Goal: Information Seeking & Learning: Understand process/instructions

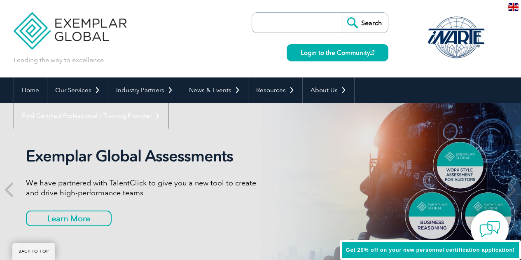
scroll to position [389, 0]
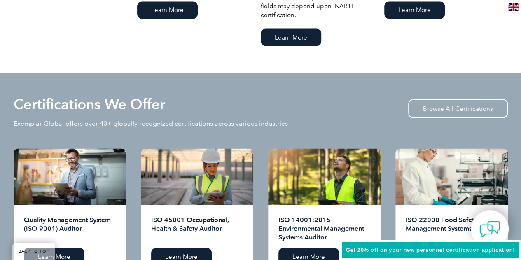
scroll to position [842, 0]
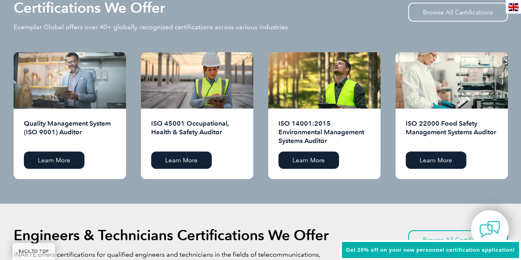
click at [79, 94] on div at bounding box center [70, 80] width 112 height 56
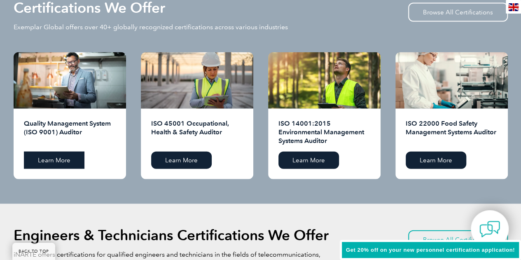
click at [65, 165] on link "Learn More" at bounding box center [54, 160] width 61 height 17
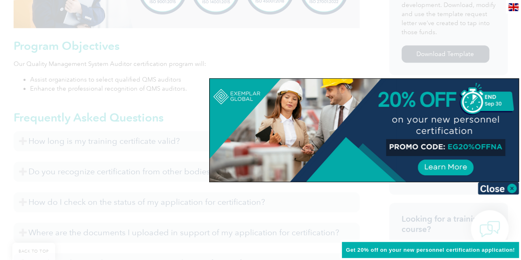
scroll to position [437, 0]
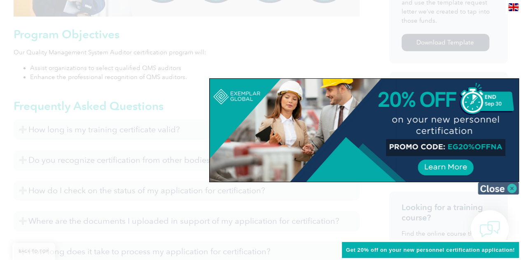
click at [504, 190] on img at bounding box center [498, 188] width 41 height 12
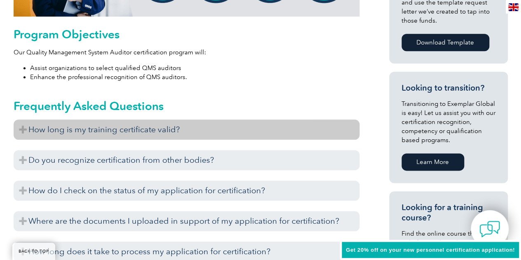
click at [176, 129] on h3 "How long is my training certificate valid?" at bounding box center [187, 130] width 346 height 20
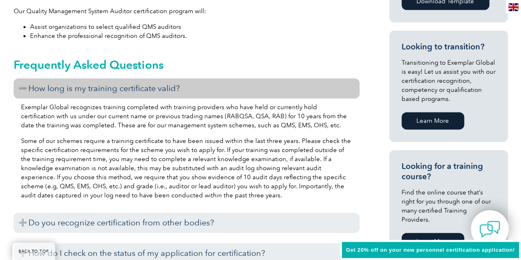
scroll to position [519, 0]
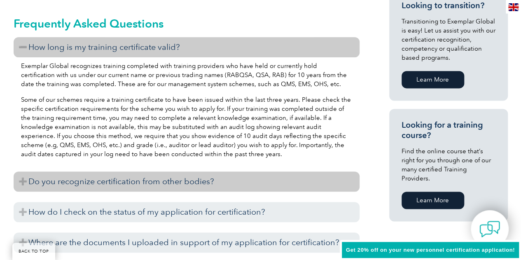
click at [185, 184] on h3 "Do you recognize certification from other bodies?" at bounding box center [187, 181] width 346 height 20
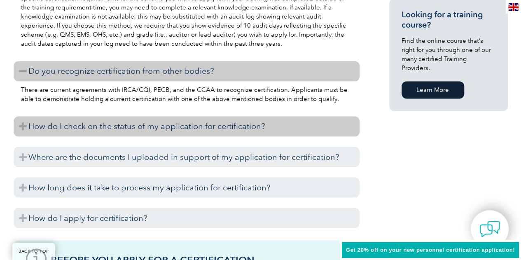
scroll to position [643, 0]
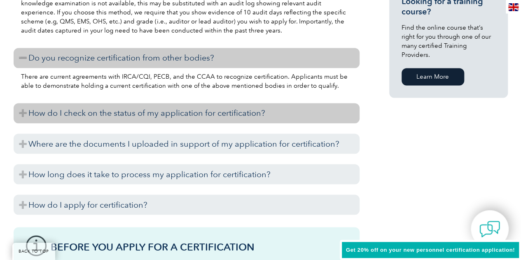
click at [115, 115] on h3 "How do I check on the status of my application for certification?" at bounding box center [187, 113] width 346 height 20
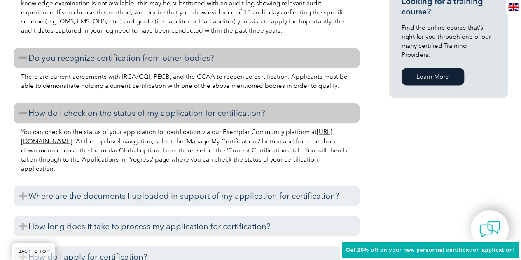
click at [167, 142] on p "You can check on the status of your application for certification via our Exemp…" at bounding box center [186, 149] width 331 height 45
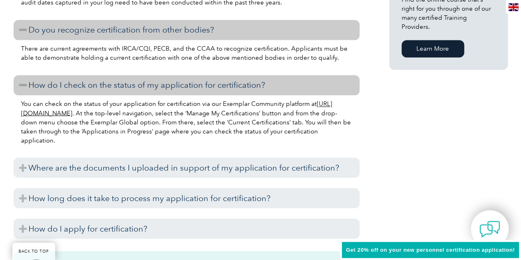
scroll to position [684, 0]
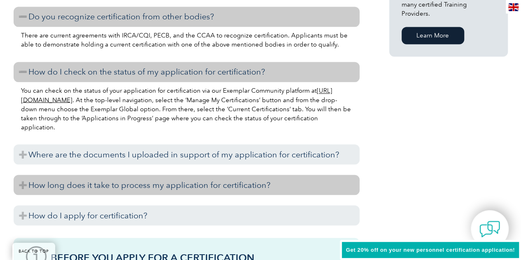
click at [86, 188] on h3 "How long does it take to process my application for certification?" at bounding box center [187, 185] width 346 height 20
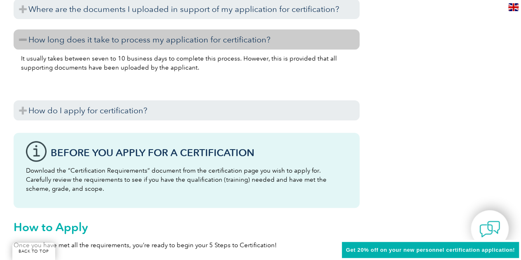
scroll to position [849, 0]
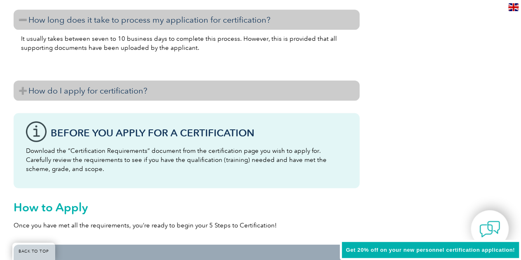
click at [67, 91] on h3 "How do I apply for certification?" at bounding box center [187, 91] width 346 height 20
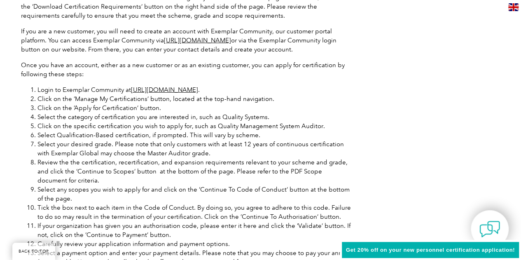
scroll to position [1014, 0]
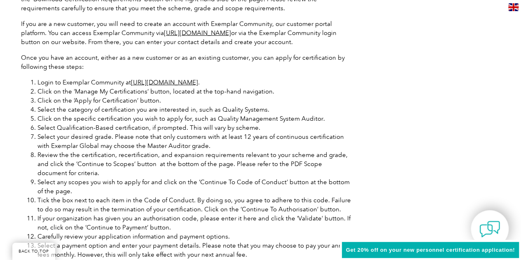
click at [280, 94] on li "Click on the ‘Manage My Certifications’ button, located at the top-hand navigat…" at bounding box center [194, 91] width 315 height 9
click at [297, 94] on li "Click on the ‘Manage My Certifications’ button, located at the top-hand navigat…" at bounding box center [194, 91] width 315 height 9
click at [297, 92] on li "Click on the ‘Manage My Certifications’ button, located at the top-hand navigat…" at bounding box center [194, 91] width 315 height 9
click at [296, 97] on li "Click on the ‘Apply for Certification’ button." at bounding box center [194, 100] width 315 height 9
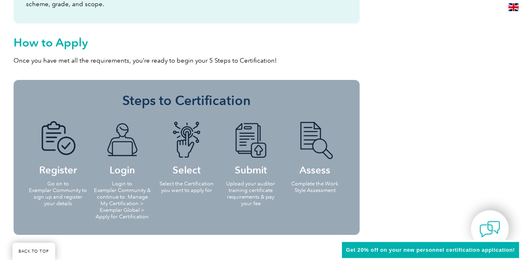
scroll to position [1467, 0]
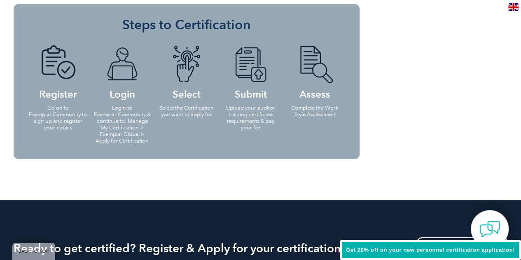
drag, startPoint x: 253, startPoint y: 119, endPoint x: 255, endPoint y: 108, distance: 11.7
click at [253, 119] on p "Upload your auditor training certificate requirements & pay your fee" at bounding box center [250, 118] width 59 height 26
drag, startPoint x: 256, startPoint y: 94, endPoint x: 255, endPoint y: 87, distance: 7.4
click at [256, 94] on h4 "Submit" at bounding box center [250, 71] width 59 height 53
click at [253, 75] on img at bounding box center [250, 64] width 45 height 38
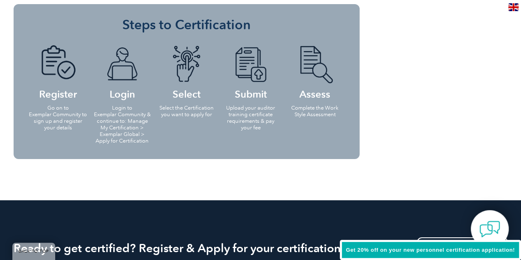
click at [251, 96] on h4 "Submit" at bounding box center [250, 71] width 59 height 53
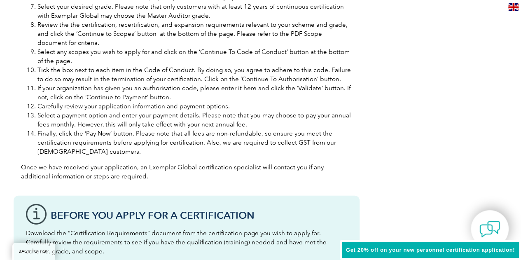
scroll to position [1137, 0]
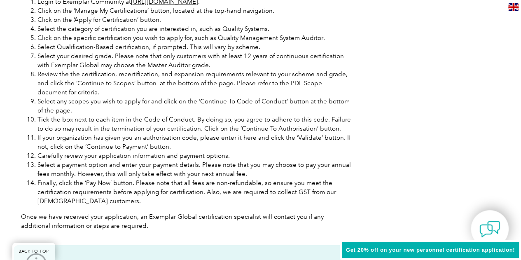
scroll to position [1055, 0]
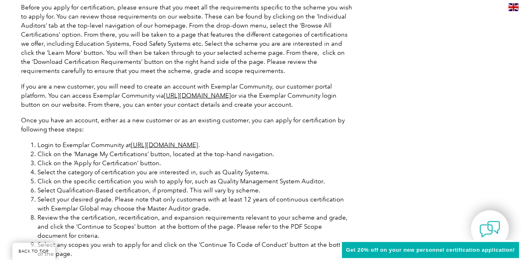
scroll to position [931, 0]
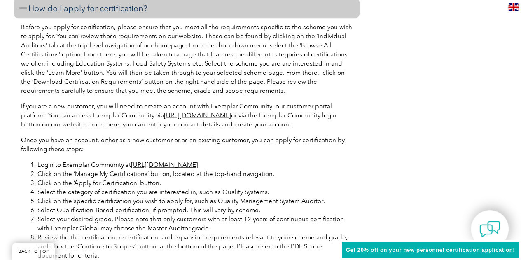
click at [356, 112] on div "Before you apply for certification, please ensure that you meet all the require…" at bounding box center [187, 210] width 346 height 382
